Goal: Task Accomplishment & Management: Manage account settings

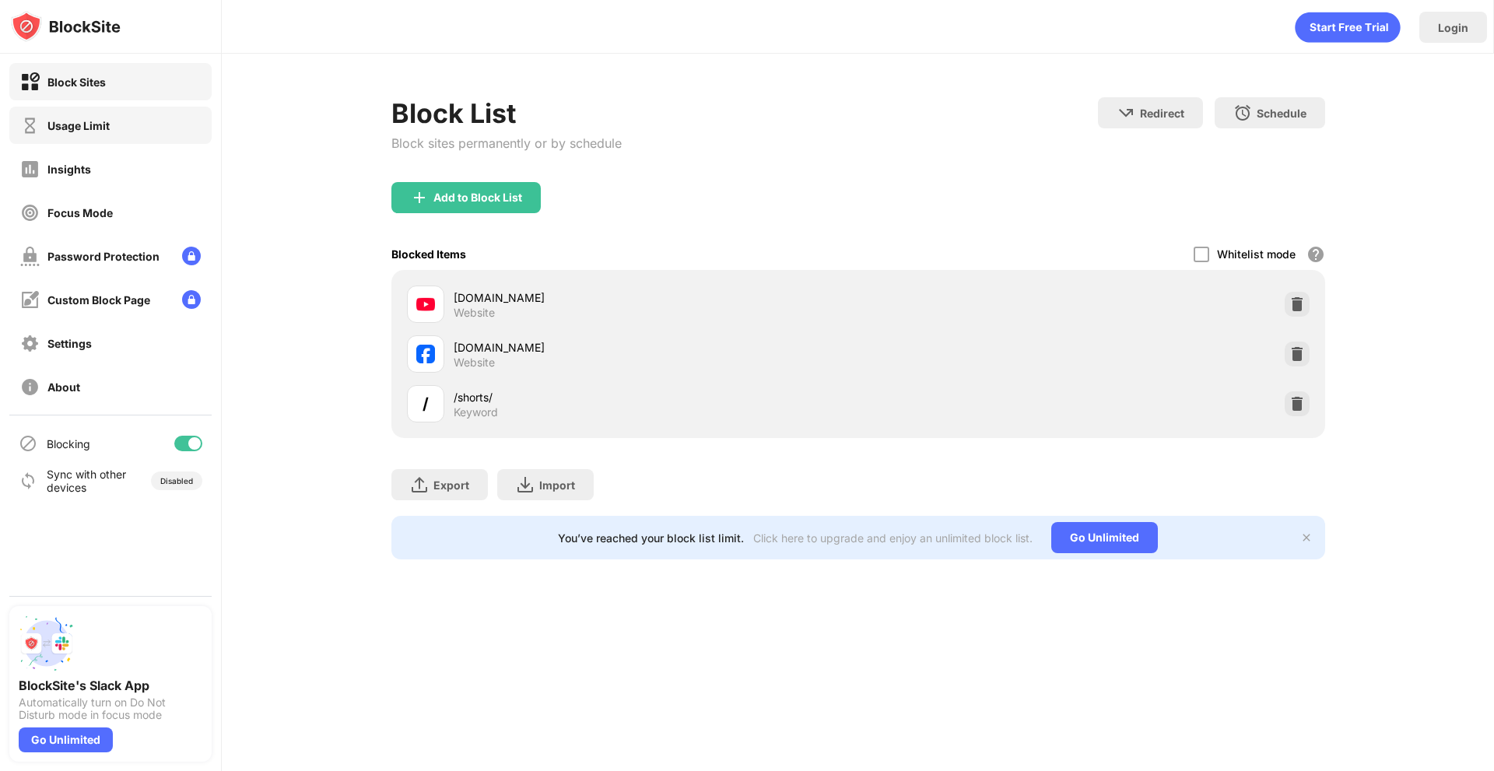
click at [92, 129] on div "Usage Limit" at bounding box center [78, 125] width 62 height 13
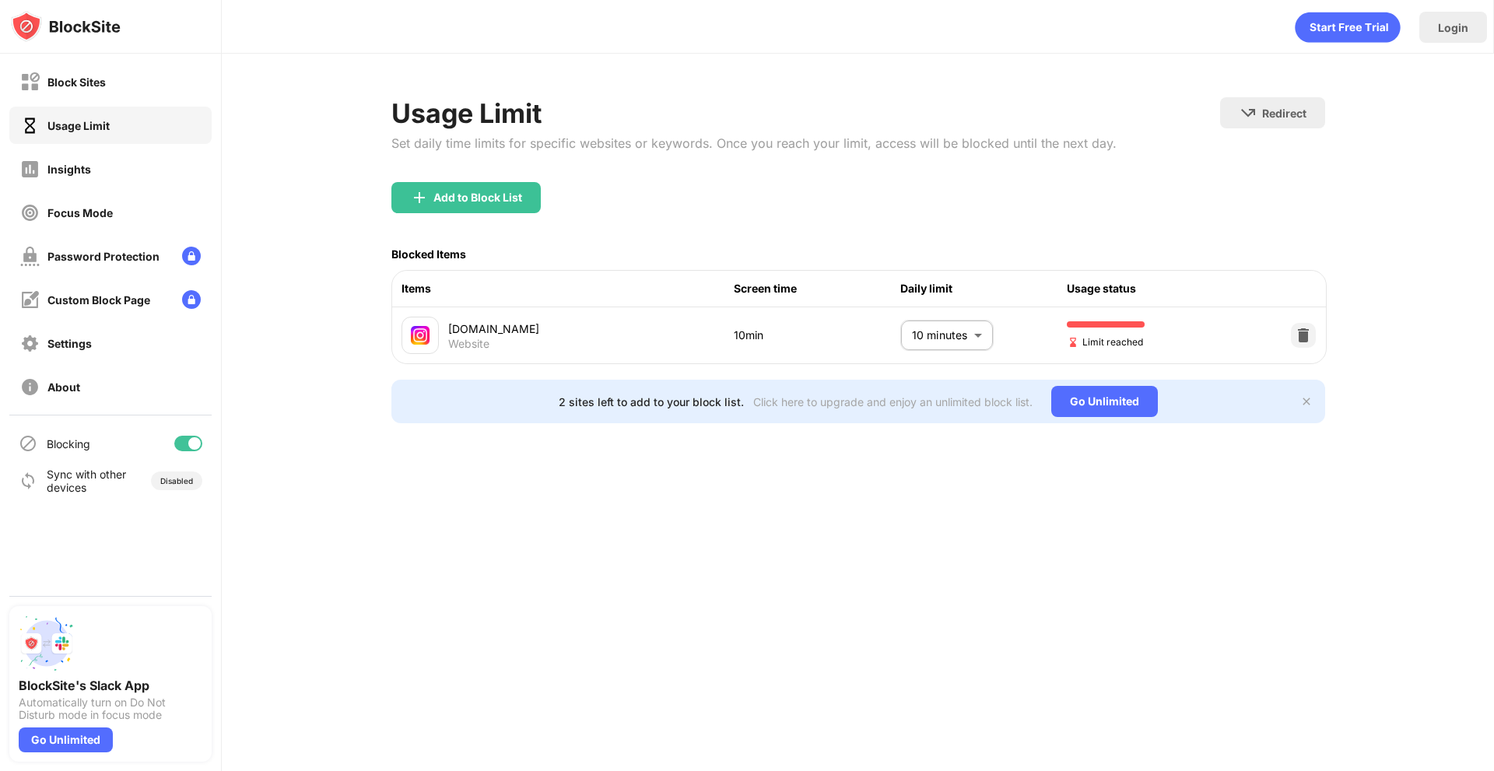
click at [967, 332] on body "Block Sites Usage Limit Insights Focus Mode Password Protection Custom Block Pa…" at bounding box center [747, 385] width 1494 height 771
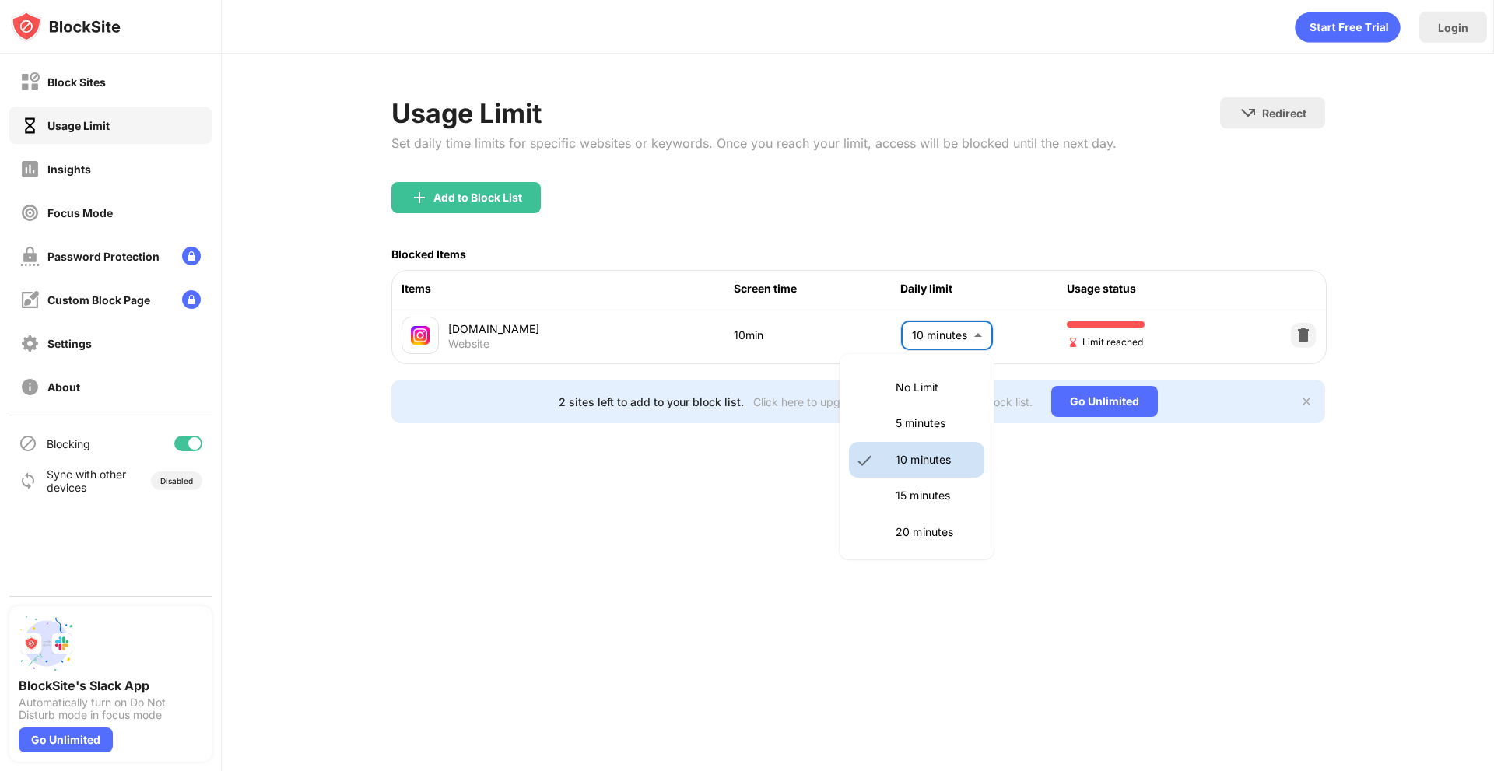
click at [928, 486] on li "15 minutes" at bounding box center [916, 496] width 135 height 36
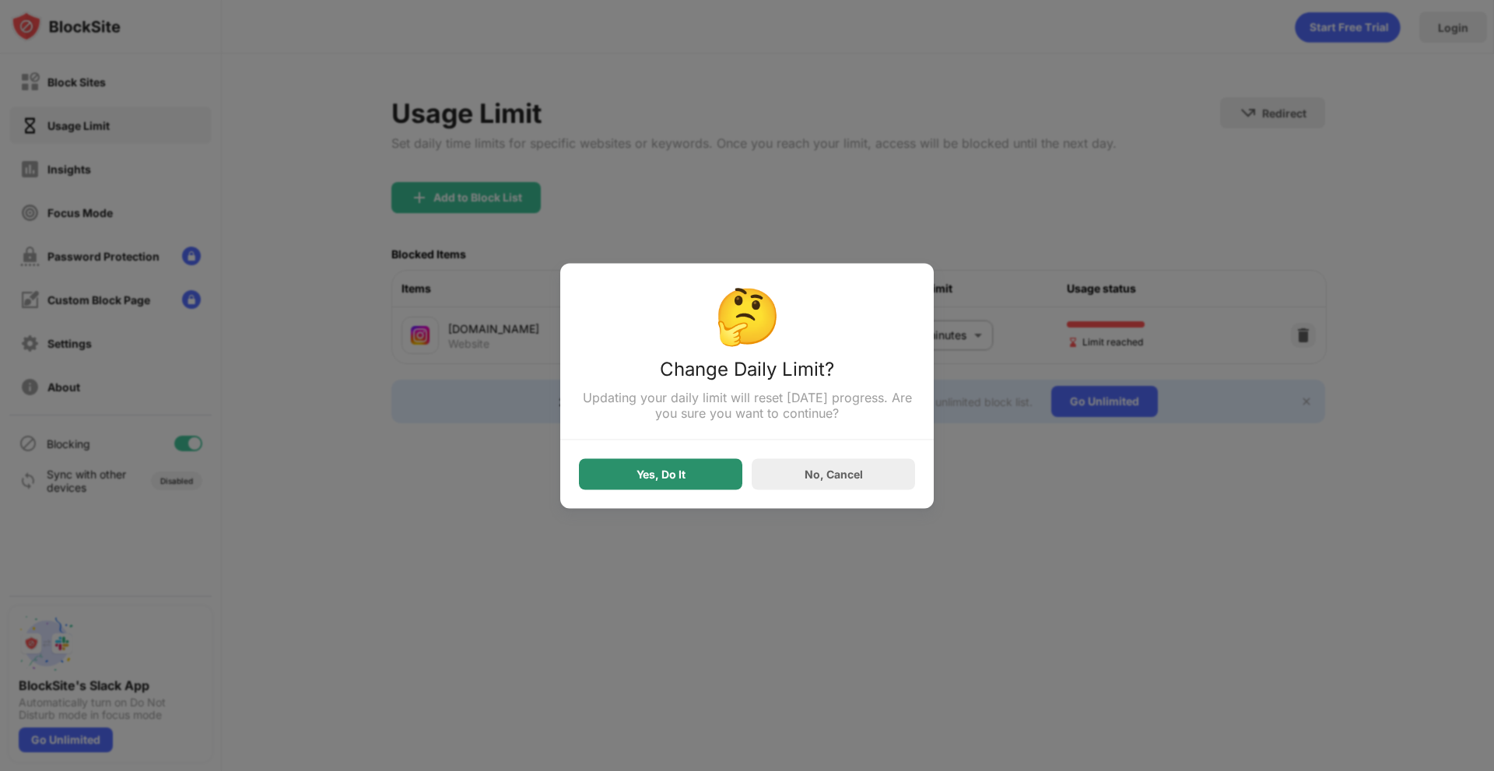
click at [659, 480] on div "Yes, Do It" at bounding box center [661, 474] width 49 height 12
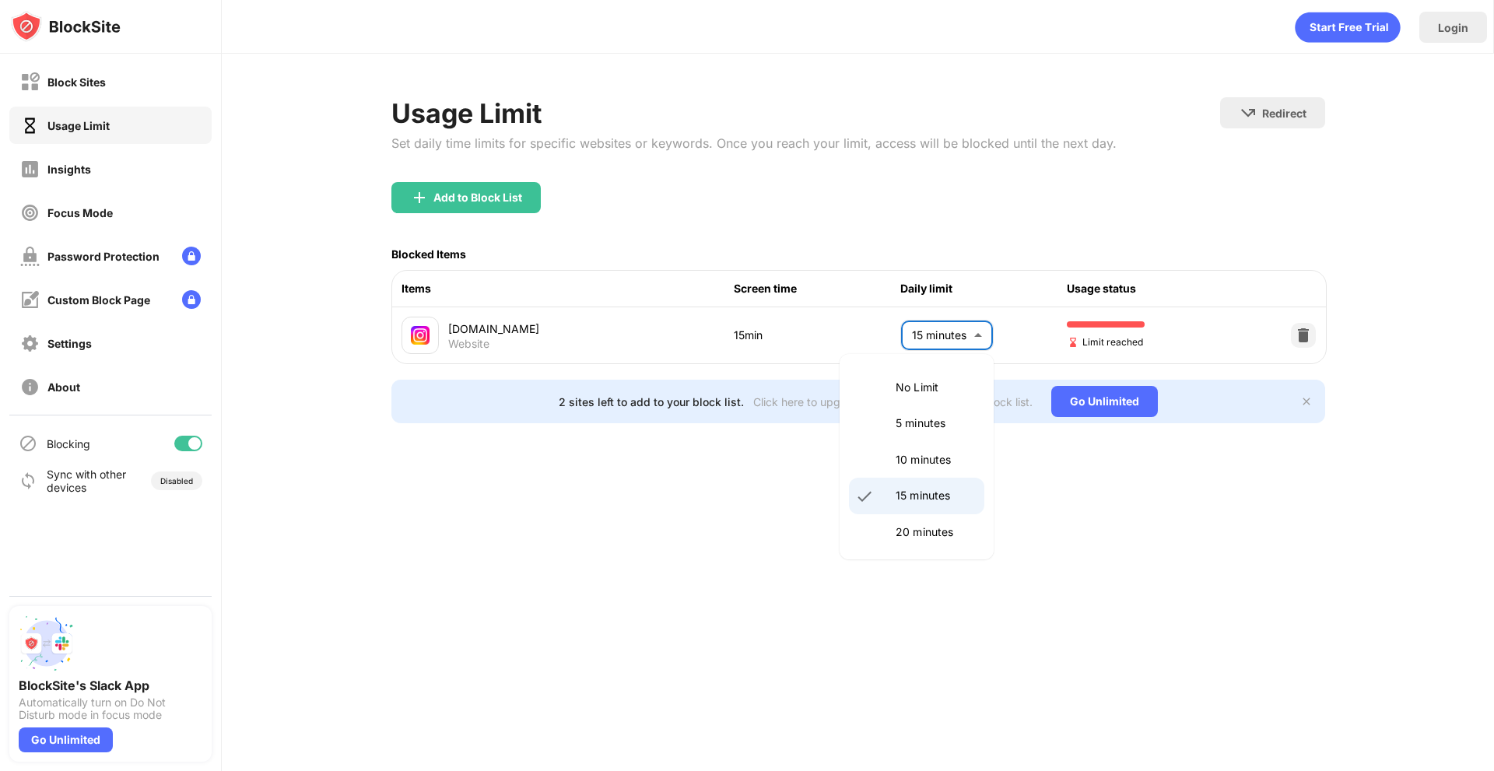
click at [934, 332] on body "Block Sites Usage Limit Insights Focus Mode Password Protection Custom Block Pa…" at bounding box center [747, 385] width 1494 height 771
click at [939, 426] on p "5 minutes" at bounding box center [935, 423] width 79 height 17
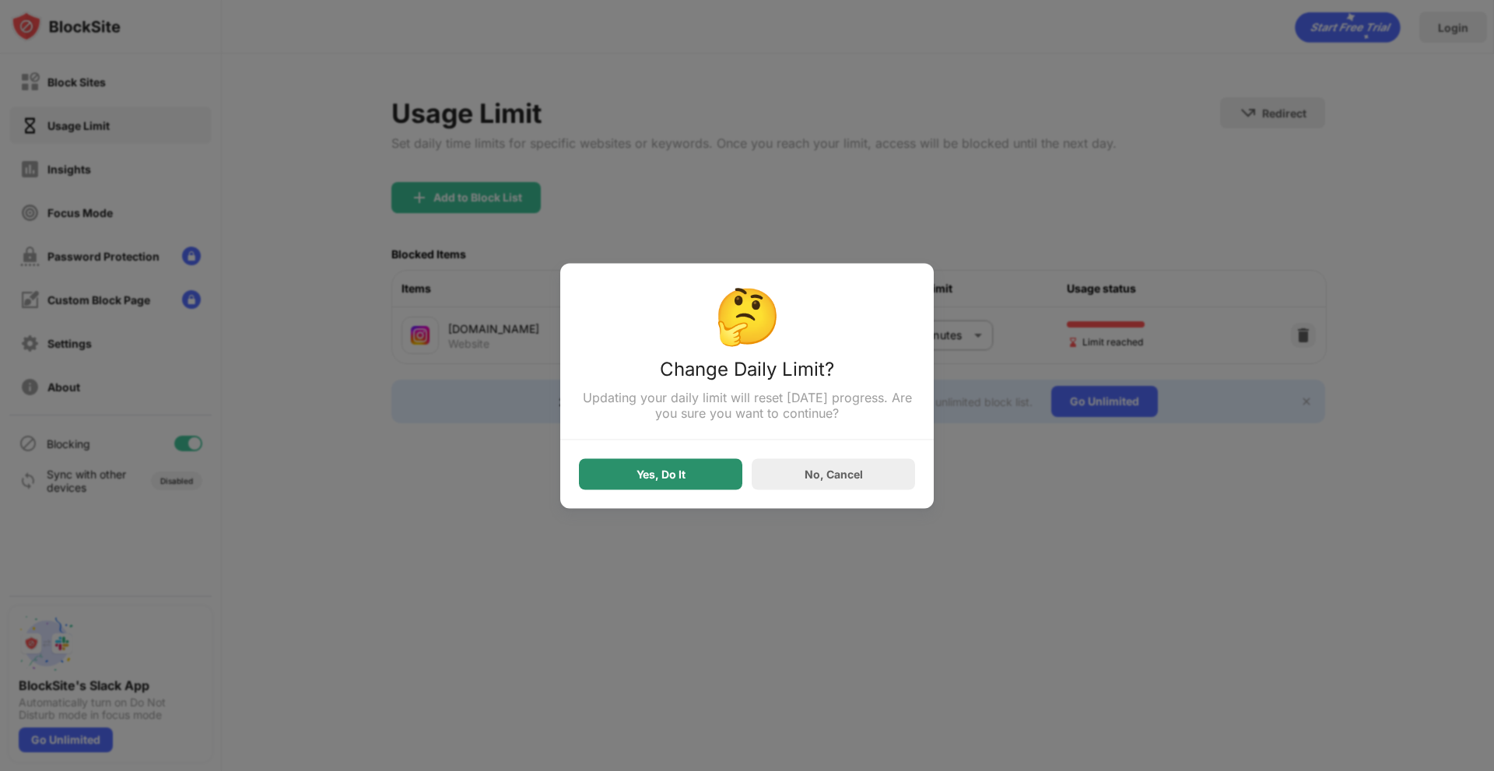
click at [723, 476] on div "Yes, Do It" at bounding box center [660, 473] width 163 height 31
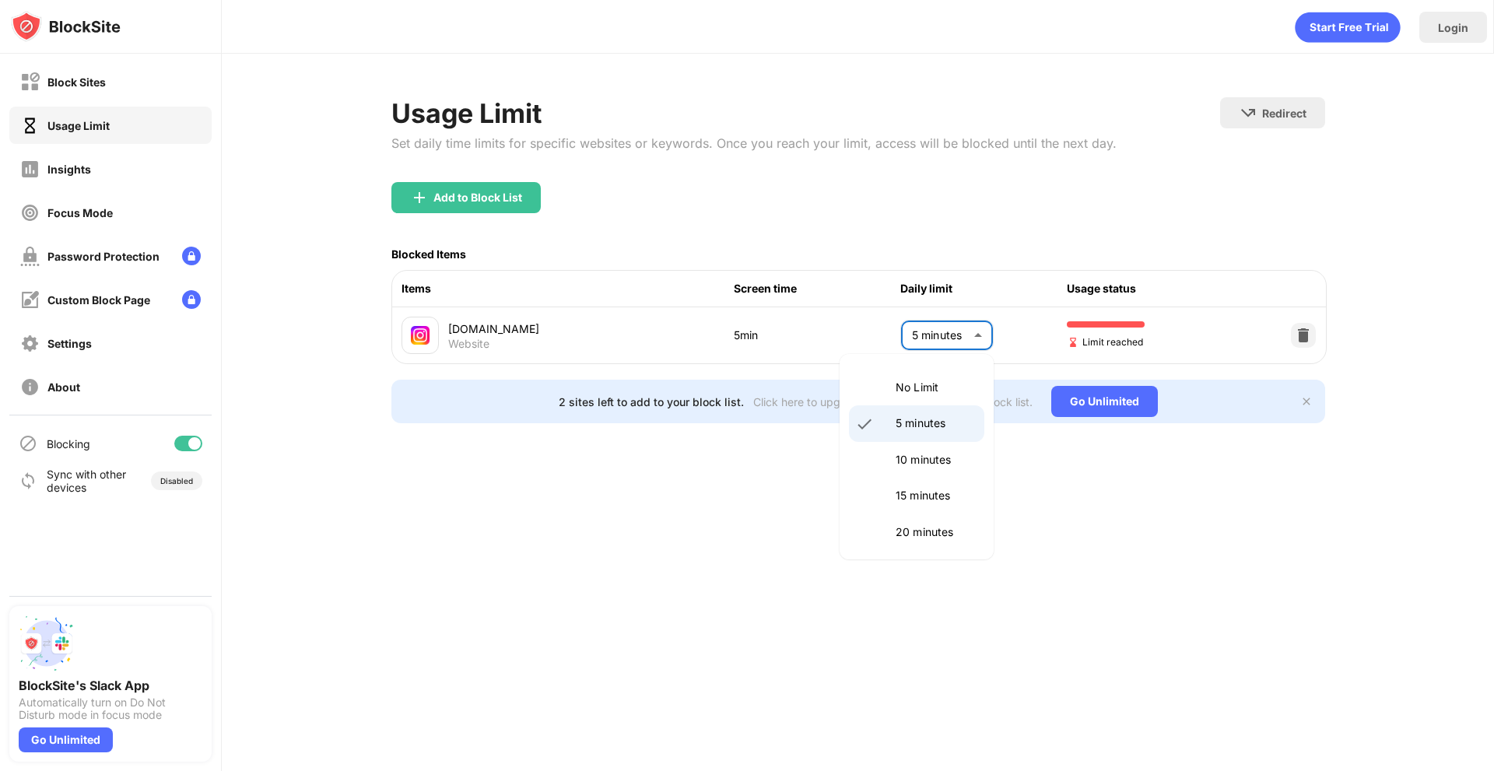
click at [972, 328] on body "Block Sites Usage Limit Insights Focus Mode Password Protection Custom Block Pa…" at bounding box center [747, 385] width 1494 height 771
click at [930, 527] on p "20 minutes" at bounding box center [935, 532] width 79 height 17
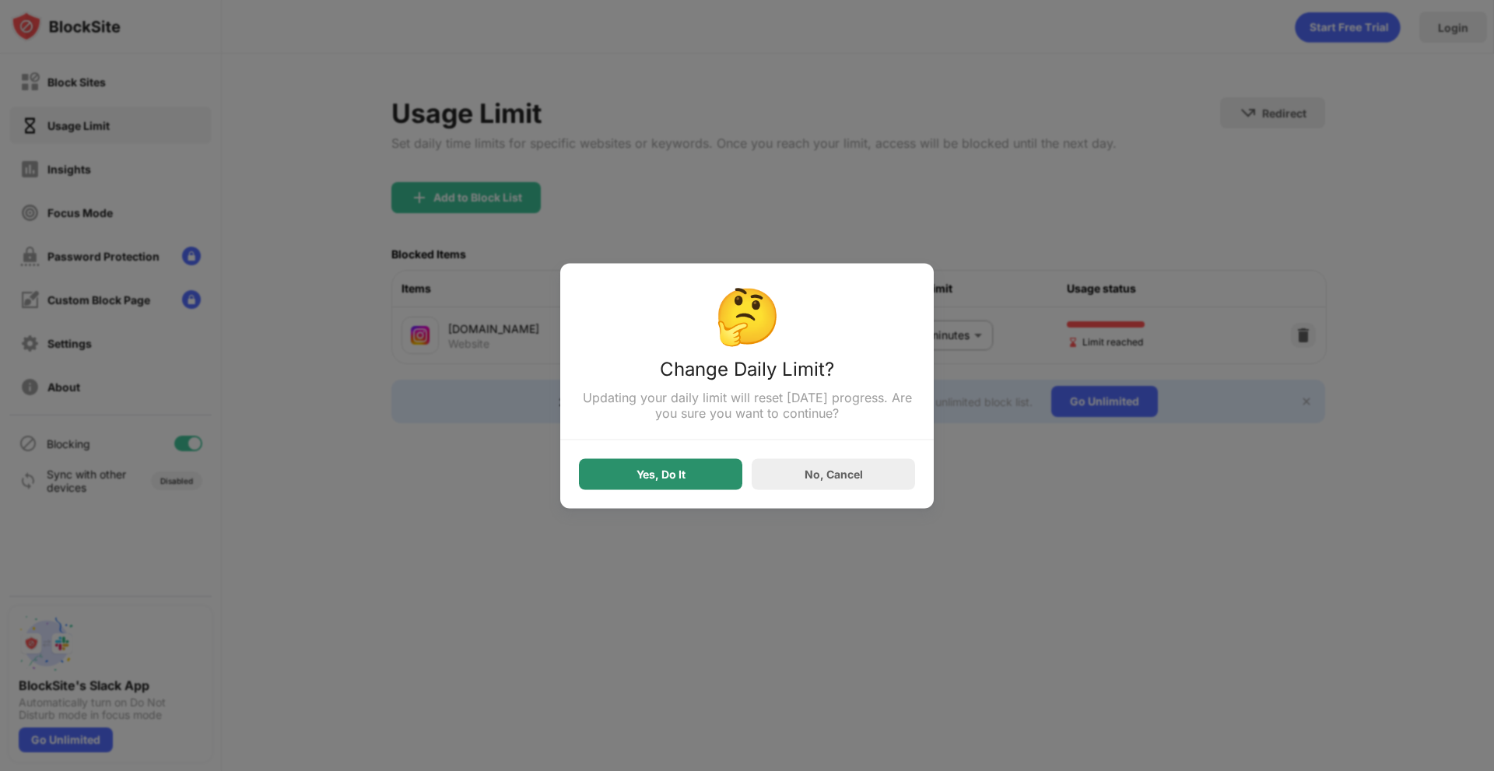
click at [694, 476] on div "Yes, Do It" at bounding box center [660, 473] width 163 height 31
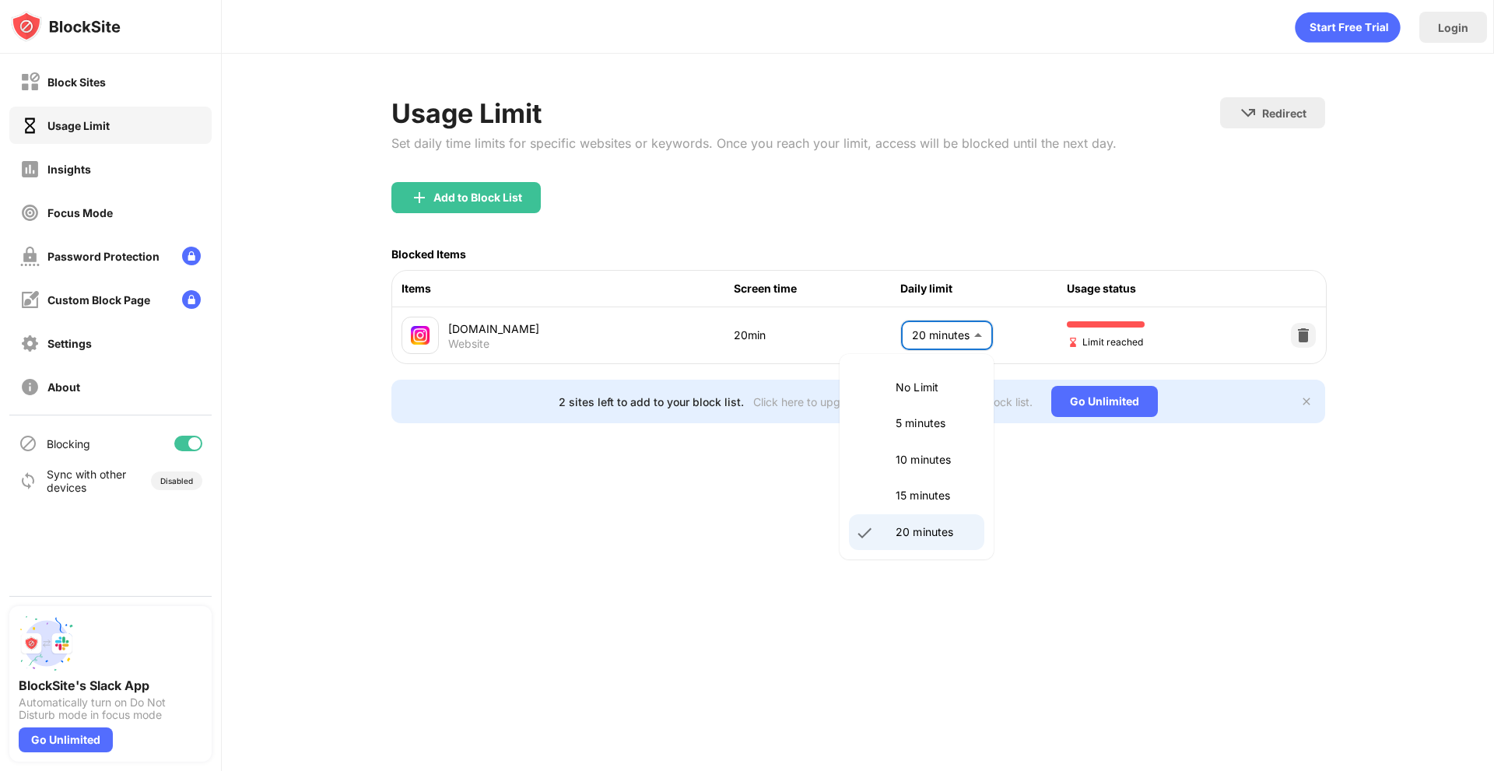
click at [961, 334] on body "Block Sites Usage Limit Insights Focus Mode Password Protection Custom Block Pa…" at bounding box center [747, 385] width 1494 height 771
click at [942, 465] on p "10 minutes" at bounding box center [935, 459] width 79 height 17
type input "**"
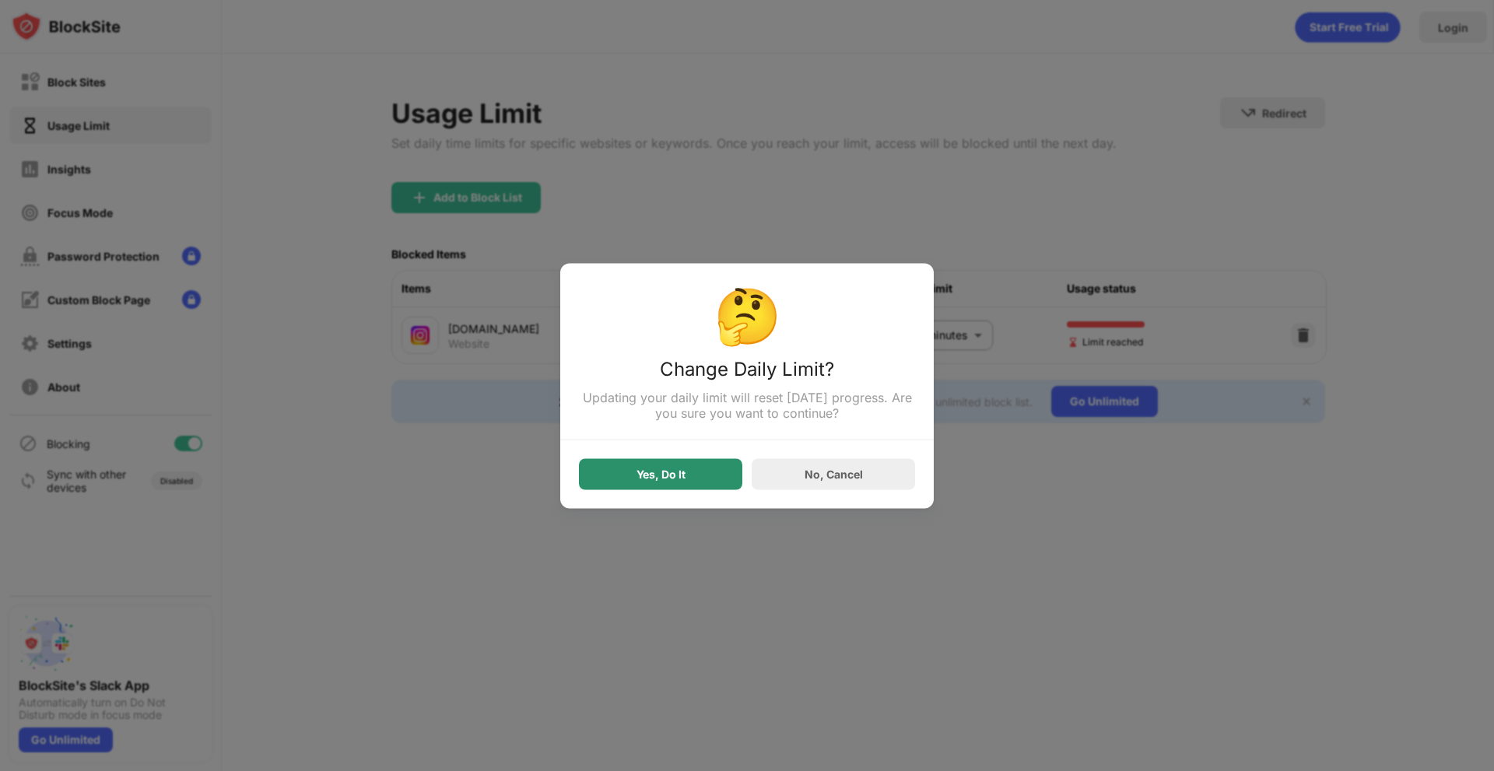
click at [729, 479] on div "Yes, Do It" at bounding box center [660, 473] width 163 height 31
